Goal: Transaction & Acquisition: Purchase product/service

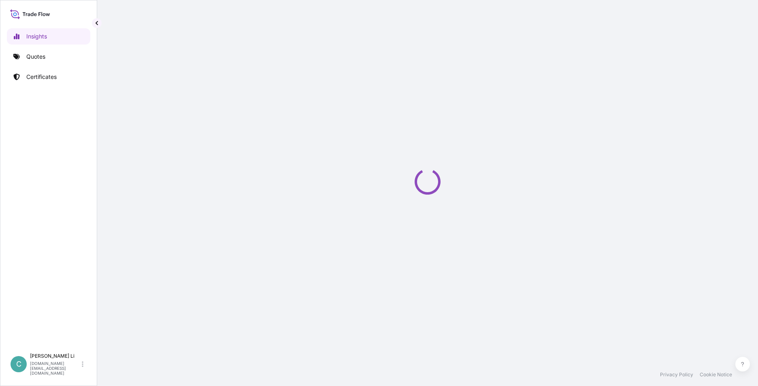
select select "2025"
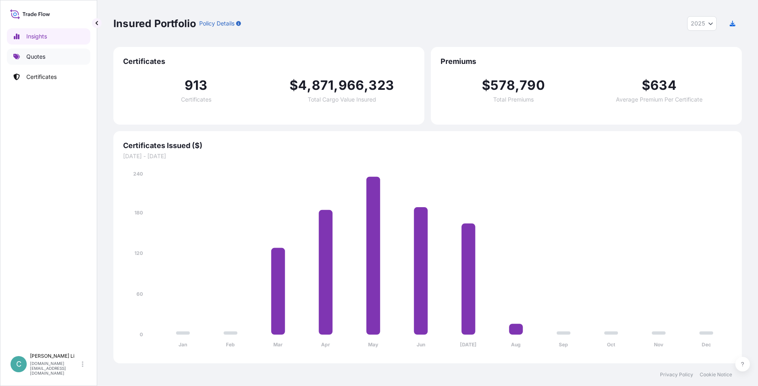
click at [60, 58] on link "Quotes" at bounding box center [48, 57] width 83 height 16
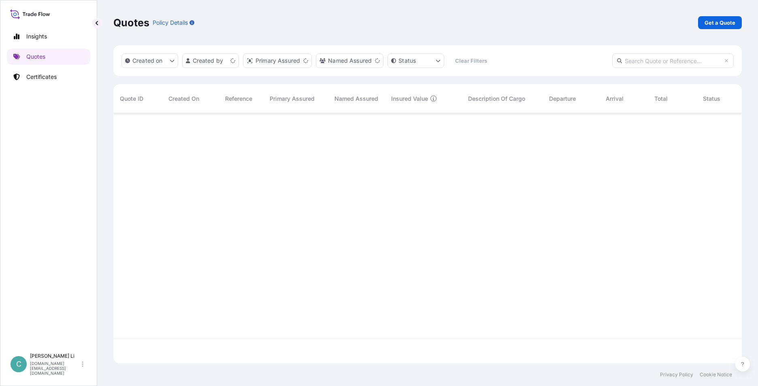
scroll to position [249, 622]
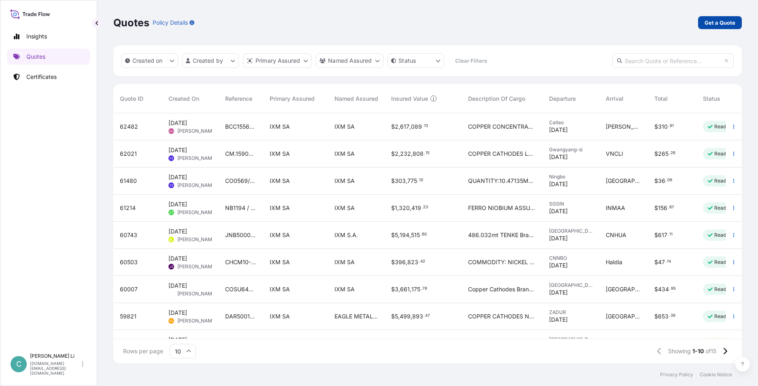
click at [718, 19] on p "Get a Quote" at bounding box center [720, 23] width 31 height 8
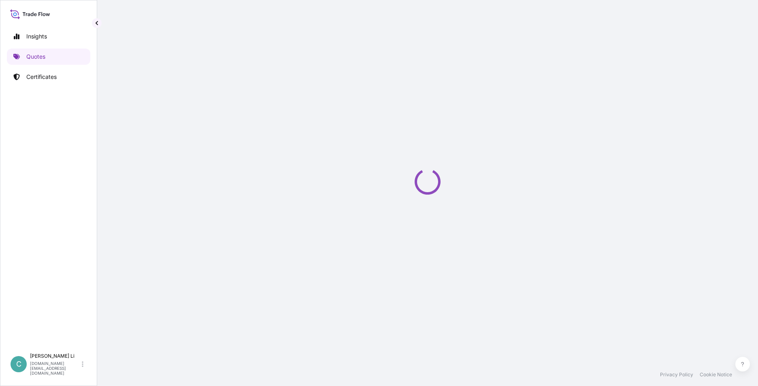
select select "Sea"
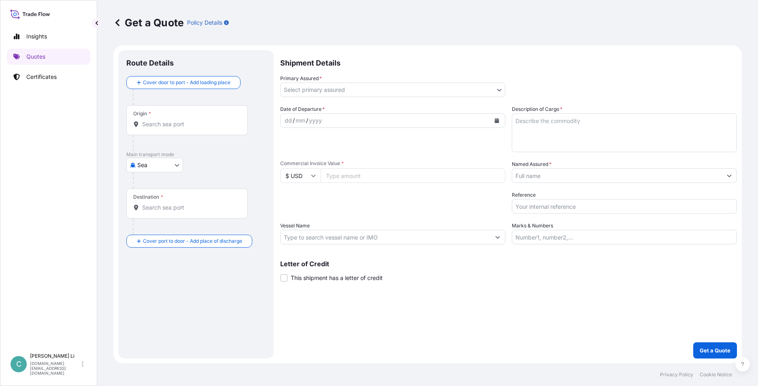
click at [495, 300] on div "Shipment Details Primary Assured * Select primary assured IXM SA CMOC Limited I…" at bounding box center [508, 204] width 457 height 309
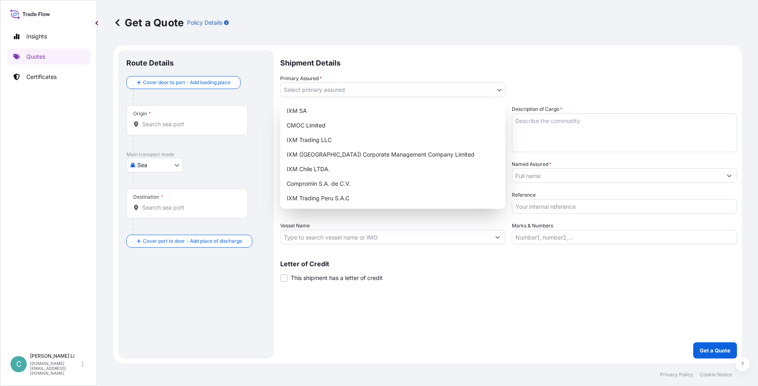
click at [386, 92] on body "Insights Quotes Certificates C [PERSON_NAME] [DOMAIN_NAME][EMAIL_ADDRESS][DOMAI…" at bounding box center [379, 193] width 758 height 386
click at [328, 106] on div "IXM SA" at bounding box center [392, 111] width 219 height 15
select select "31846"
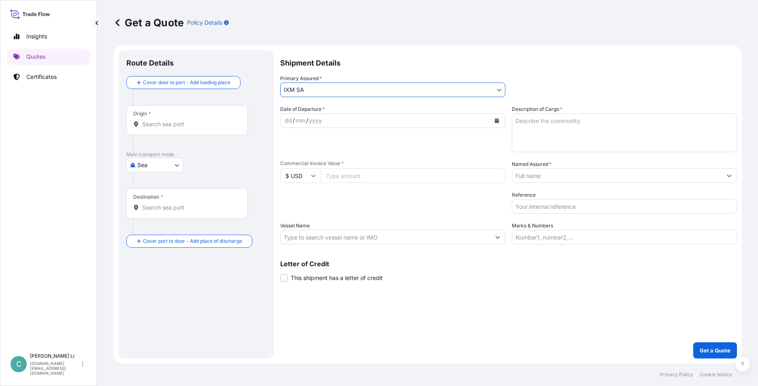
click at [582, 177] on input "Named Assured *" at bounding box center [617, 175] width 210 height 15
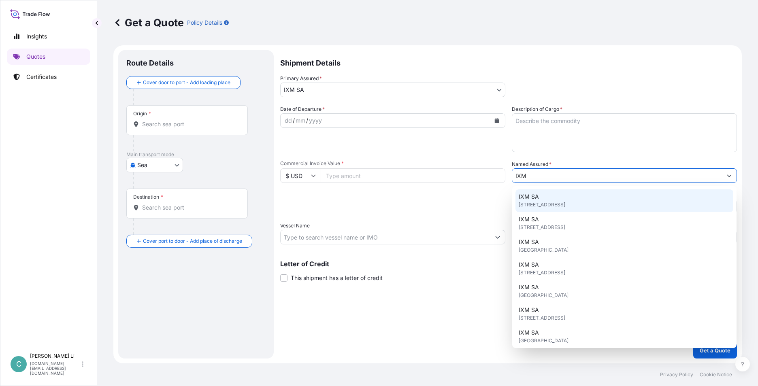
click at [563, 201] on span "[STREET_ADDRESS]" at bounding box center [542, 205] width 47 height 8
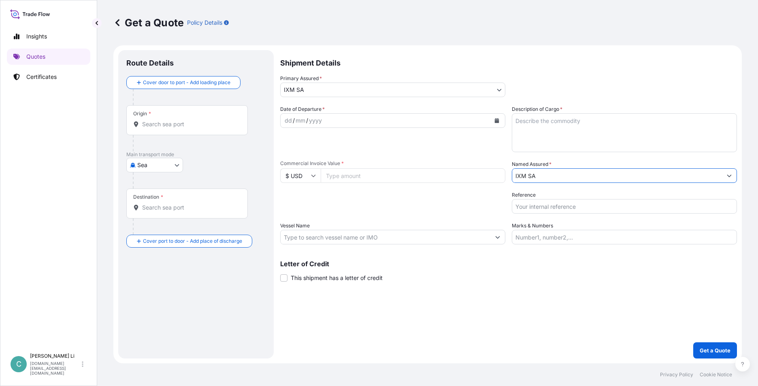
type input "IXM SA"
